Goal: Browse casually: Explore the website without a specific task or goal

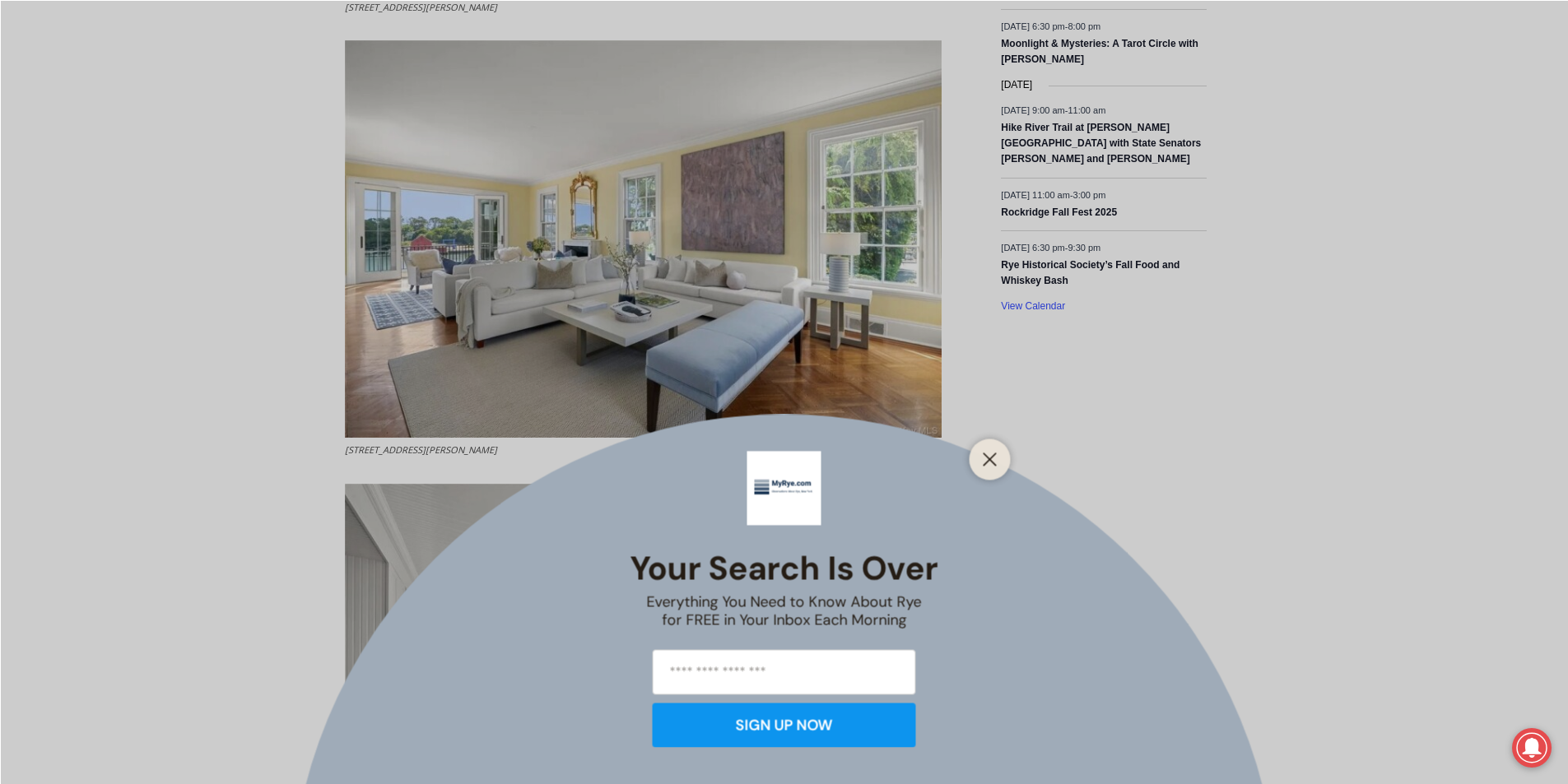
scroll to position [3052, 0]
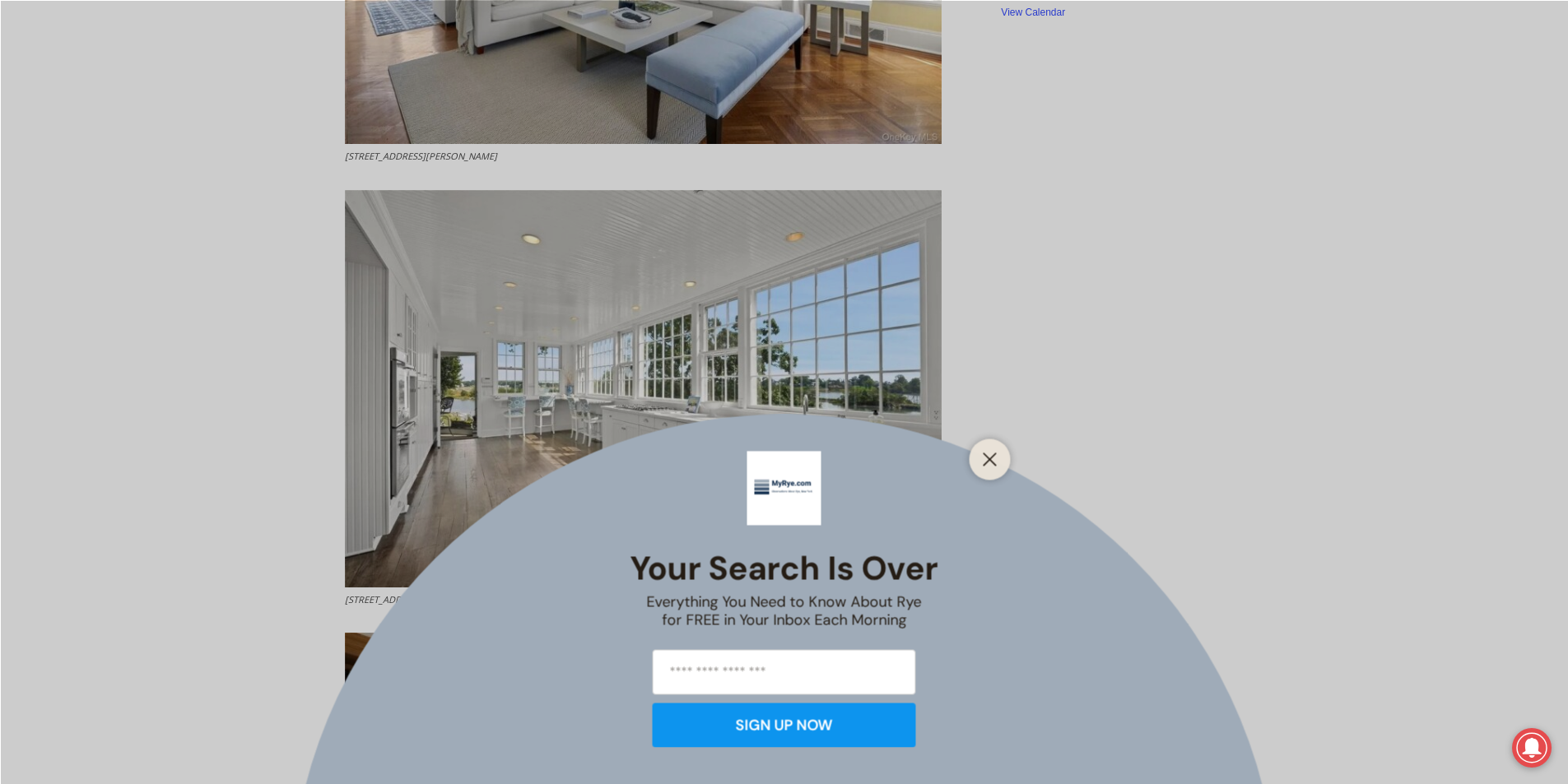
drag, startPoint x: 982, startPoint y: 462, endPoint x: 1003, endPoint y: 459, distance: 21.2
click at [983, 463] on icon "Close" at bounding box center [990, 459] width 15 height 15
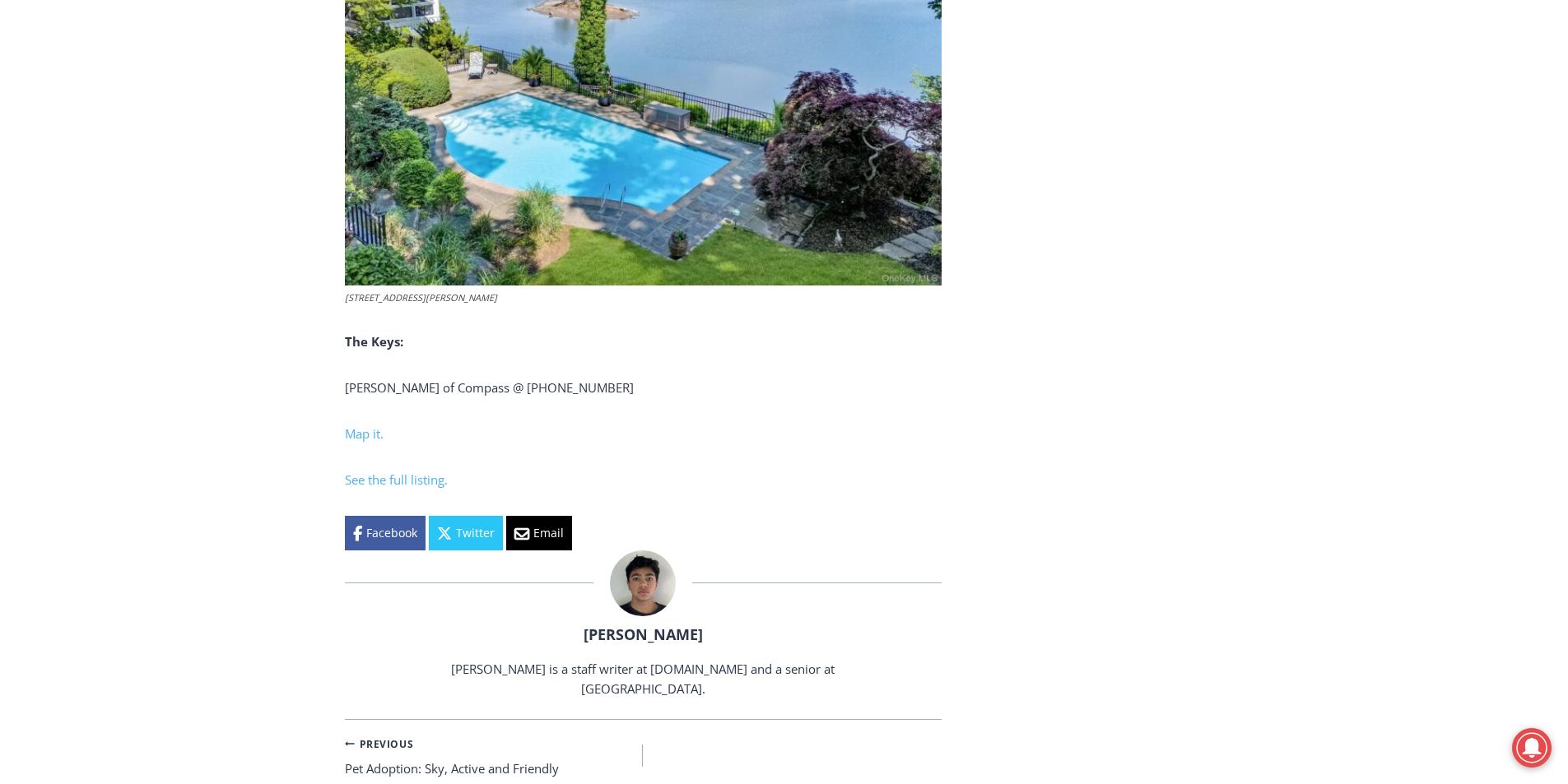
scroll to position [6612, 0]
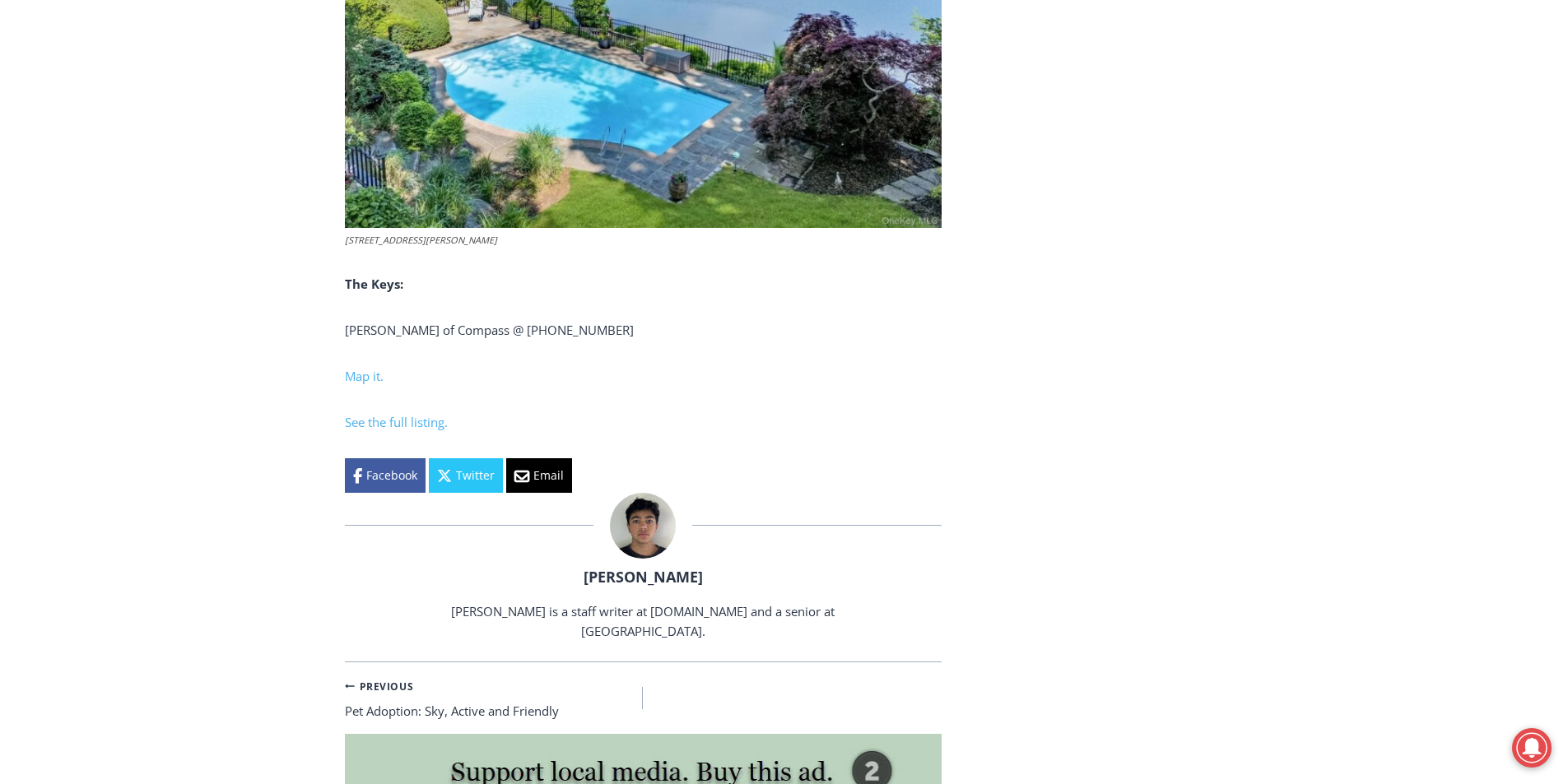
drag, startPoint x: 1577, startPoint y: 312, endPoint x: 1568, endPoint y: 620, distance: 308.1
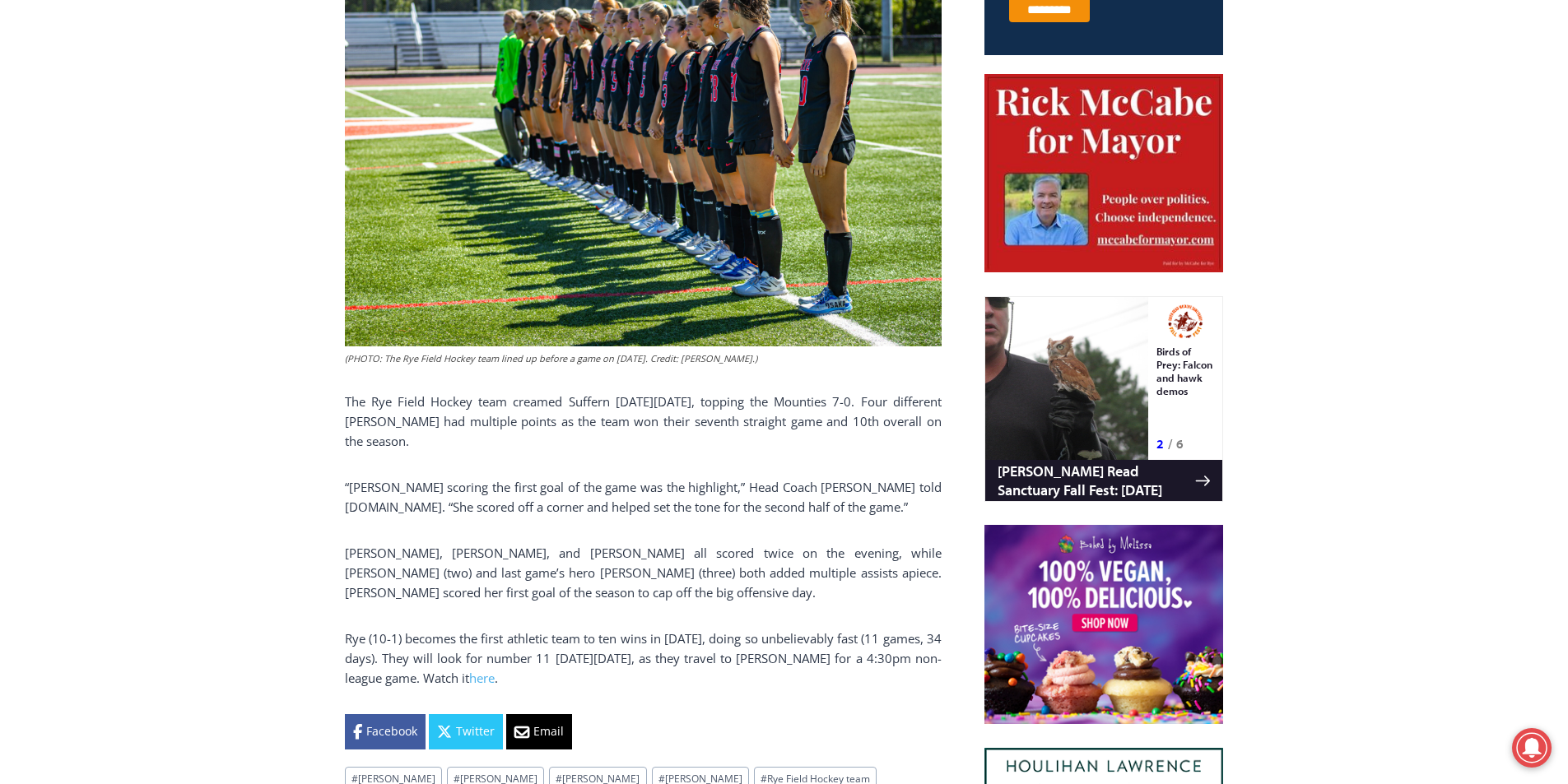
scroll to position [838, 0]
